Goal: Find specific page/section: Find specific page/section

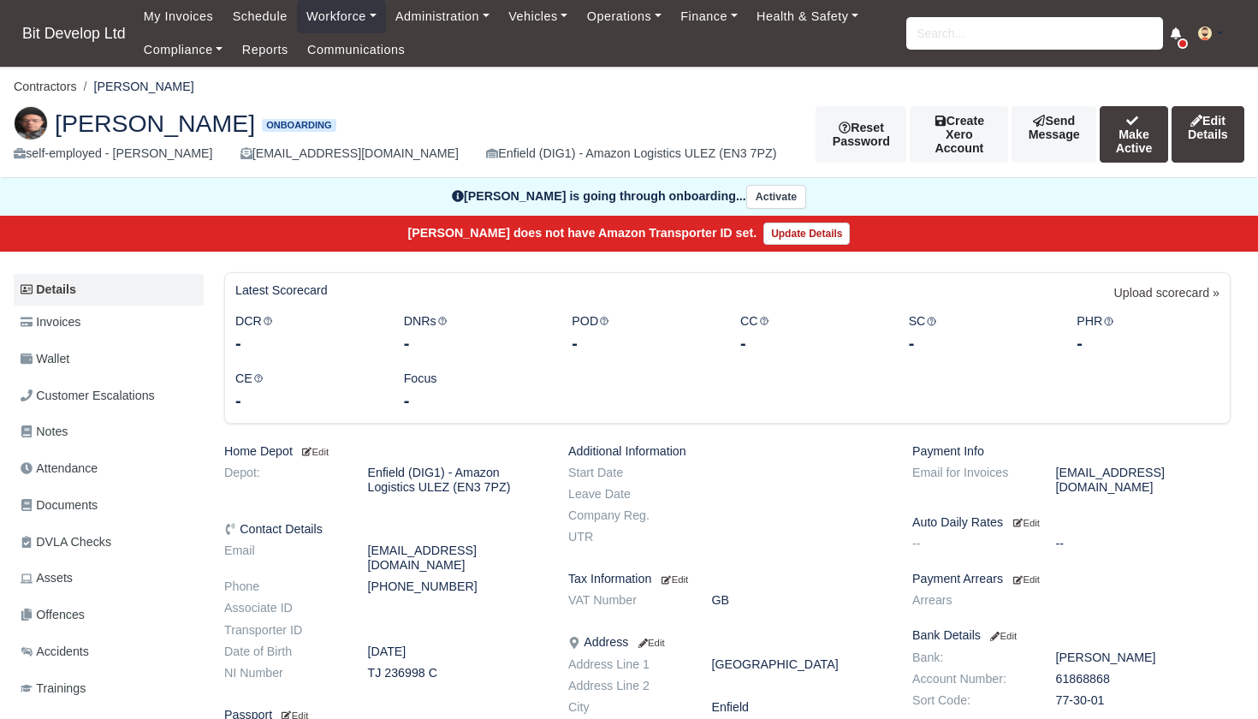
scroll to position [134, 0]
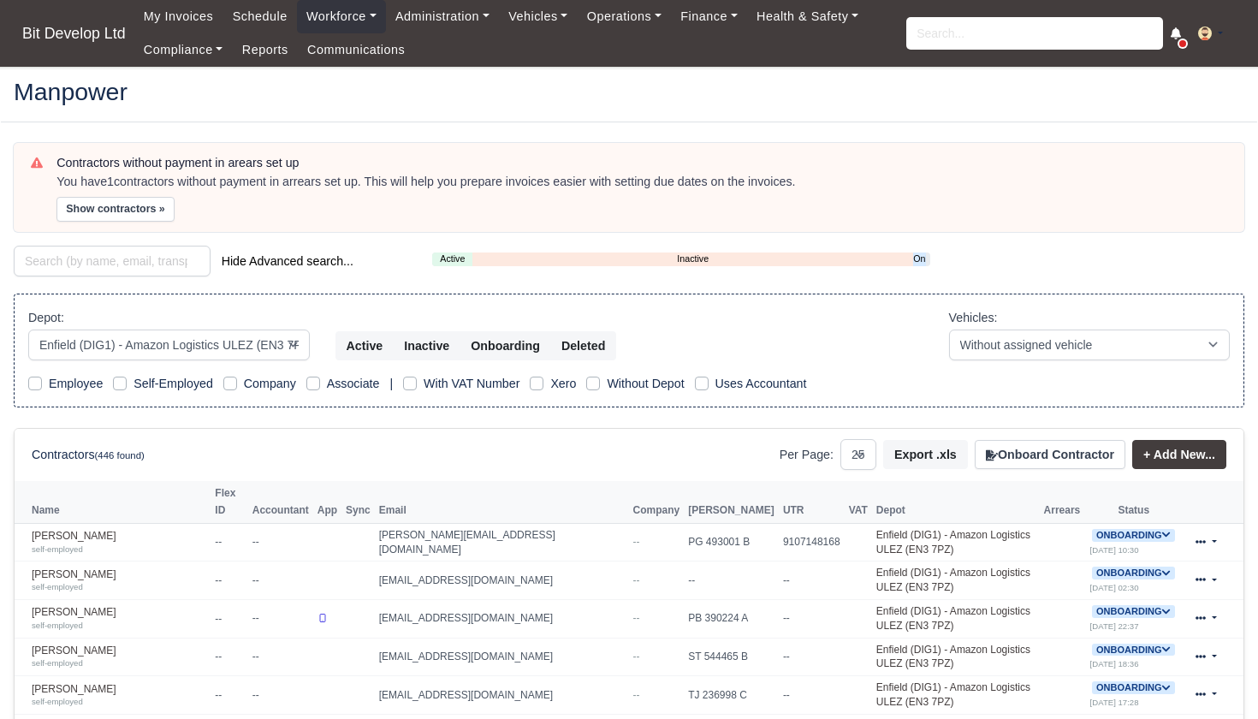
select select "2"
select select "25"
click at [924, 258] on link "Onboarding" at bounding box center [919, 259] width 13 height 15
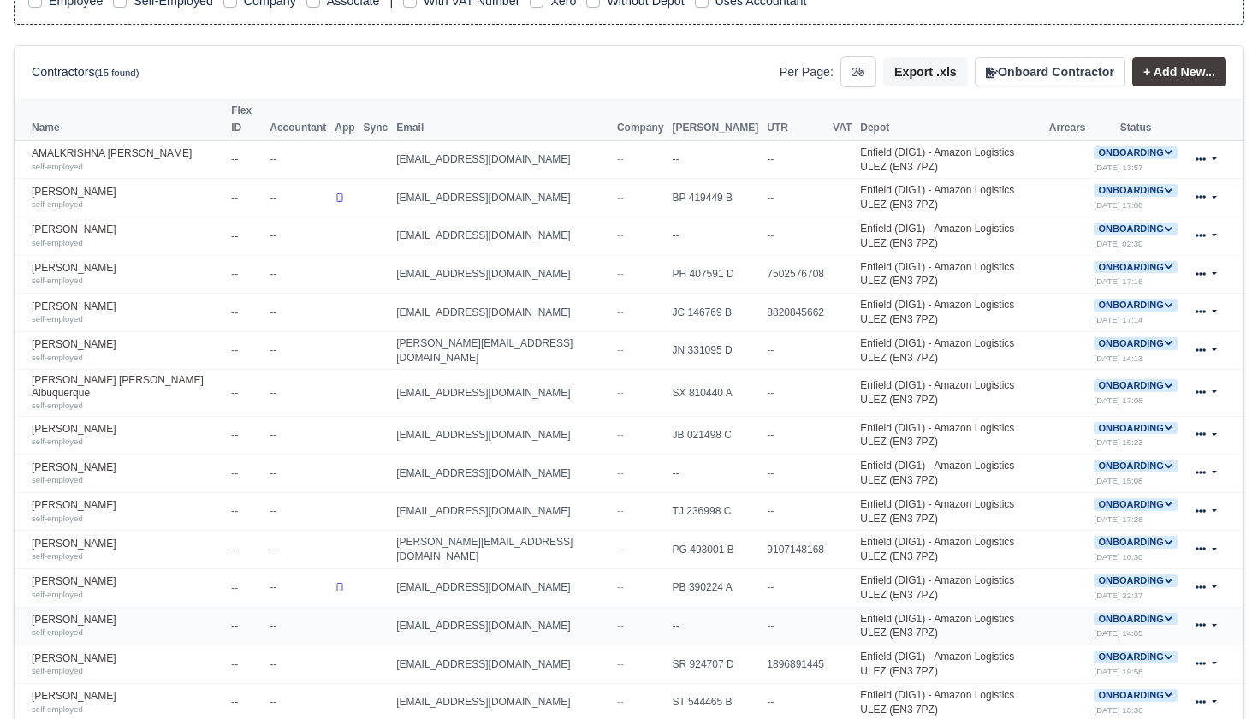
scroll to position [382, 0]
